Goal: Transaction & Acquisition: Purchase product/service

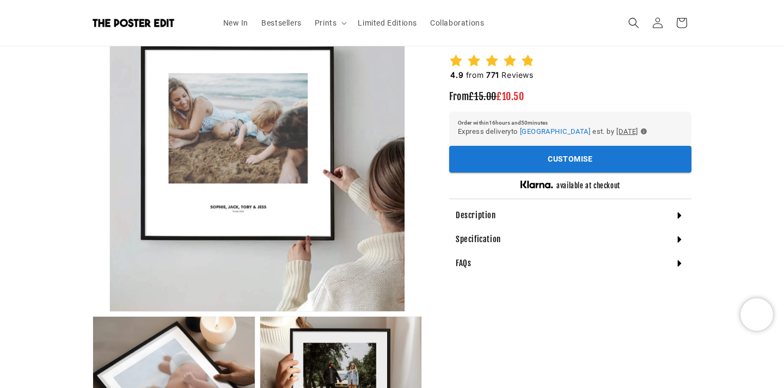
scroll to position [150, 0]
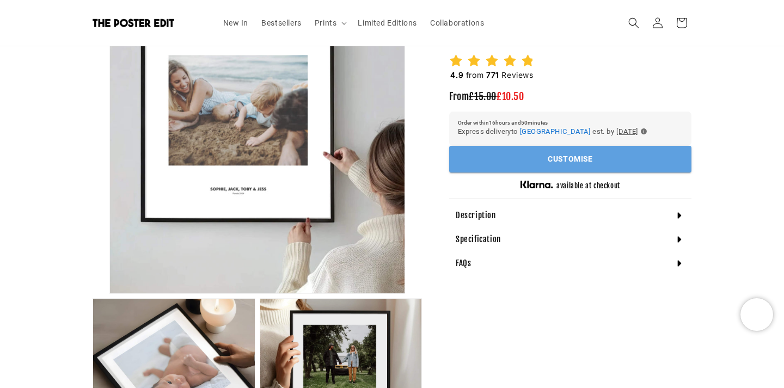
click at [476, 158] on button "Customise" at bounding box center [570, 159] width 242 height 27
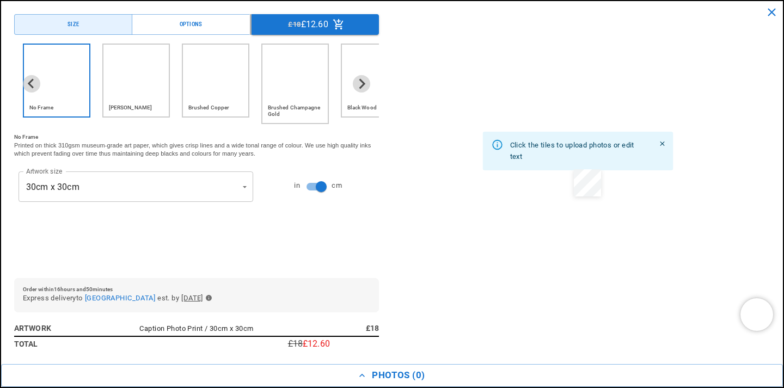
click at [188, 137] on h6 "No Frame" at bounding box center [196, 137] width 365 height 9
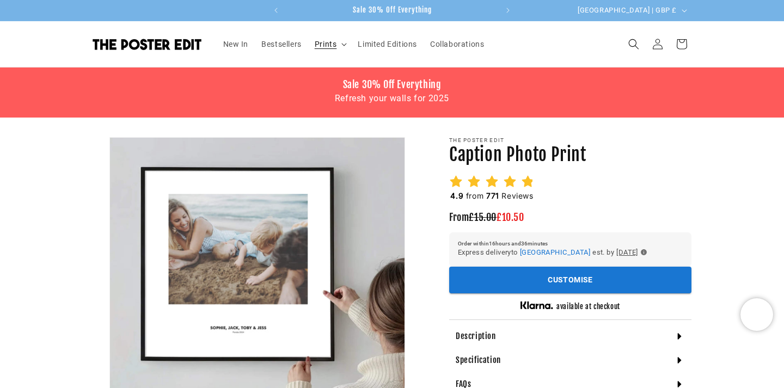
click at [330, 47] on span "Prints" at bounding box center [326, 44] width 22 height 10
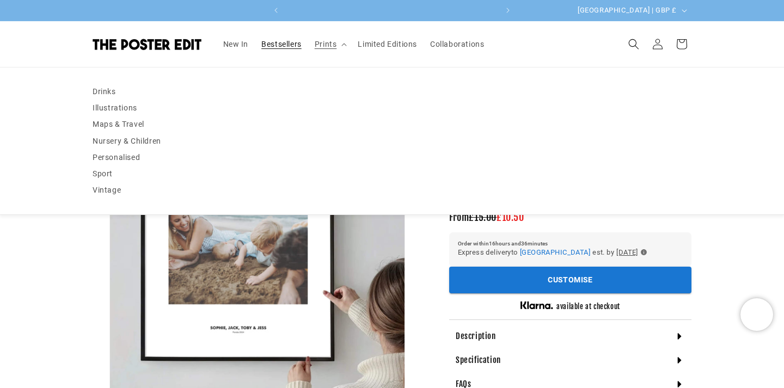
click at [293, 41] on span "Bestsellers" at bounding box center [281, 44] width 40 height 10
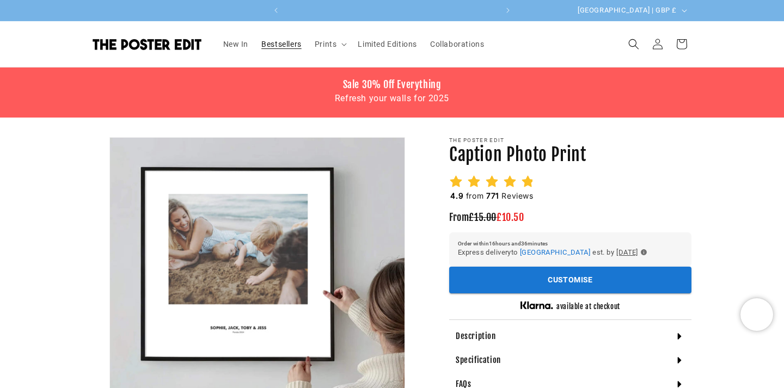
scroll to position [0, 212]
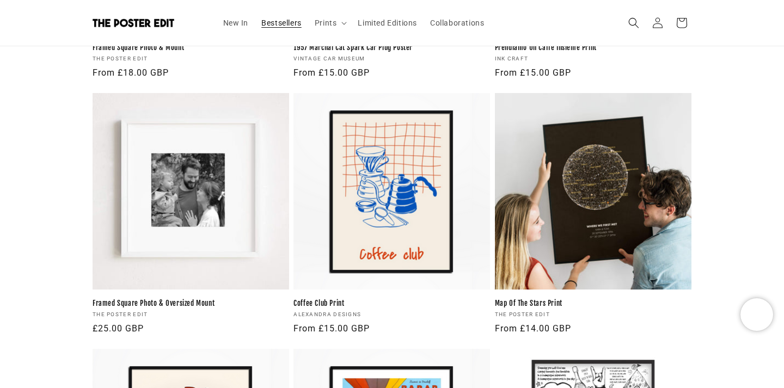
scroll to position [922, 0]
